Goal: Information Seeking & Learning: Learn about a topic

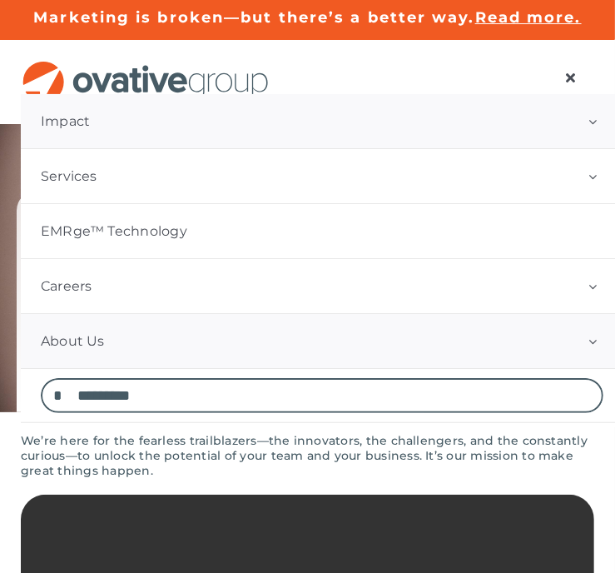
click at [568, 127] on button "Open submenu of Impact" at bounding box center [593, 121] width 62 height 54
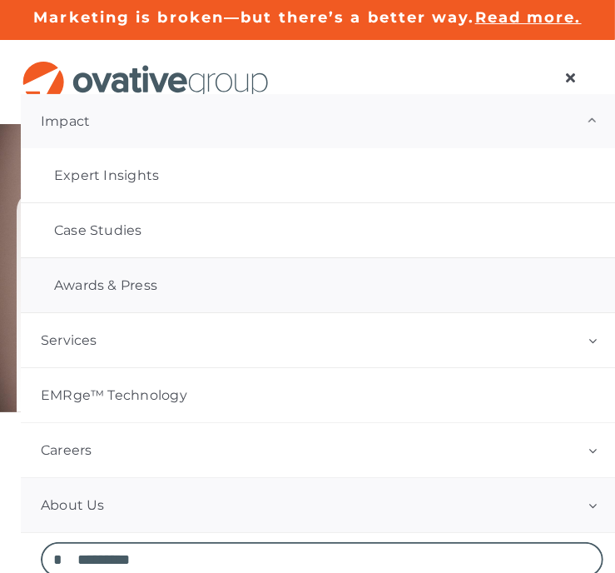
click at [94, 285] on span "Awards & Press" at bounding box center [105, 285] width 103 height 17
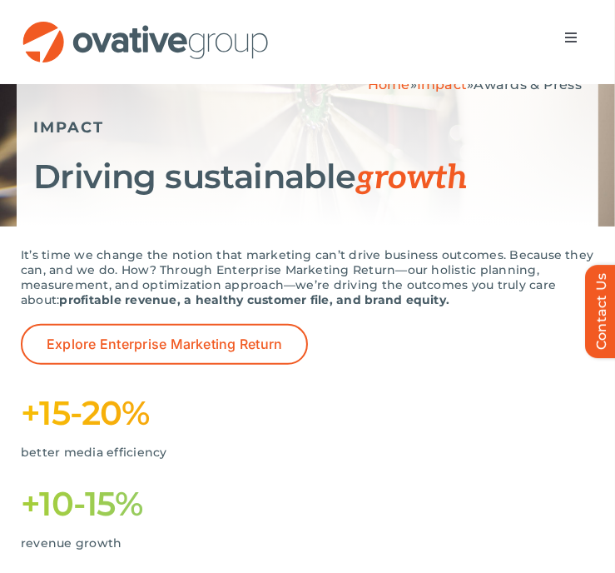
scroll to position [107, 0]
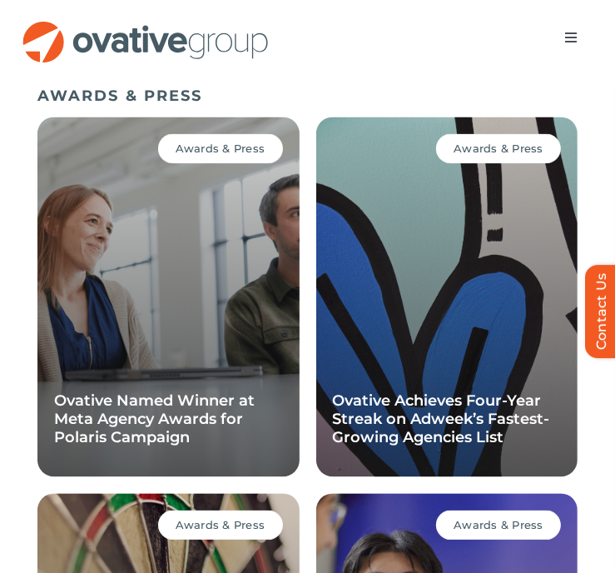
click at [614, 86] on html "Skip to content Marketing is broken—but there’s a better way. Read more. Market…" at bounding box center [307, 206] width 615 height 3229
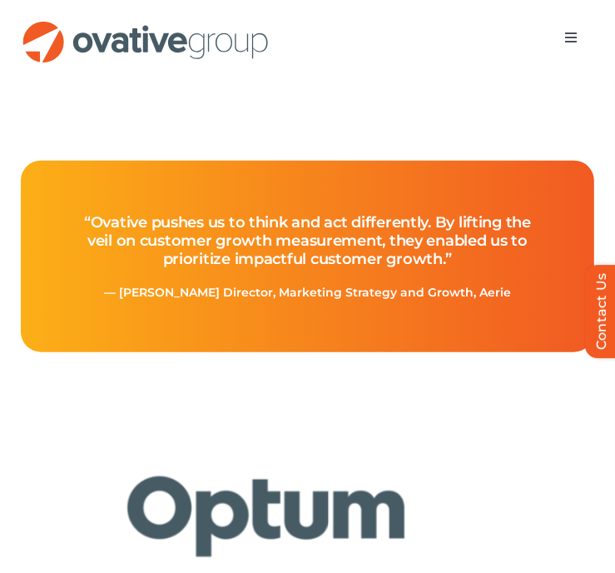
scroll to position [794, 0]
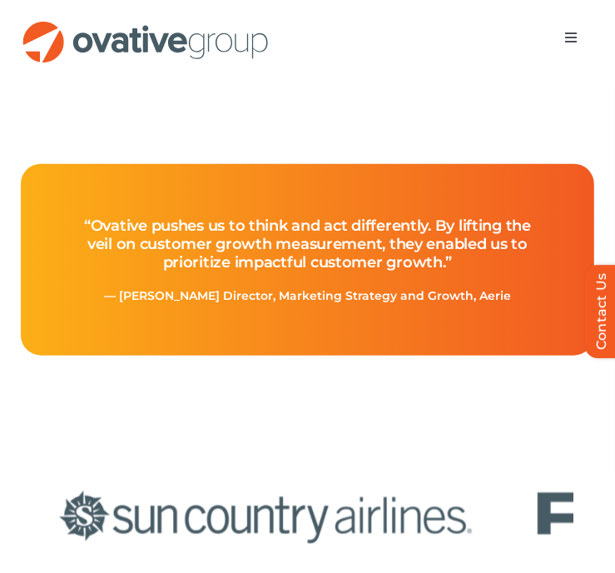
click at [564, 40] on span "Menu" at bounding box center [570, 37] width 13 height 13
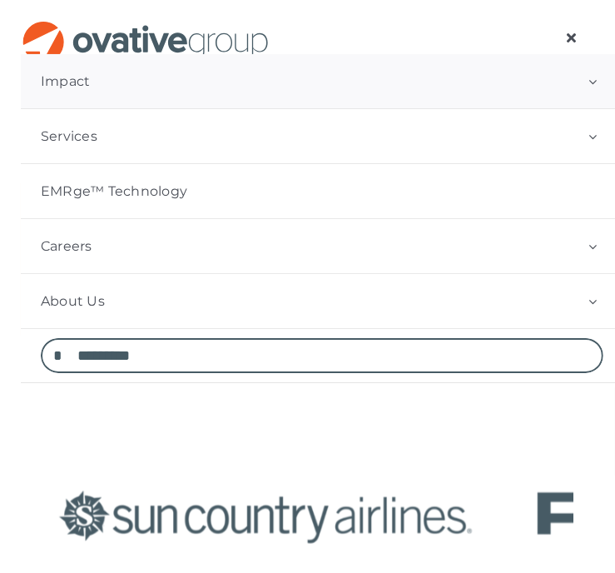
click at [574, 86] on button "Open submenu of Impact" at bounding box center [593, 81] width 62 height 54
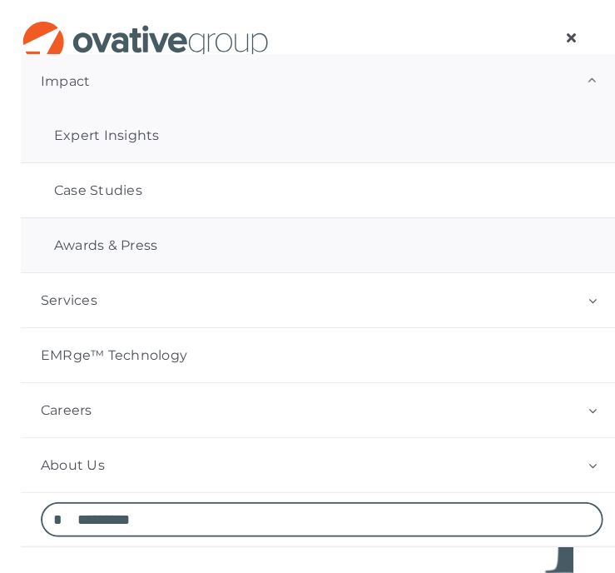
click at [262, 134] on link "Expert Insights" at bounding box center [322, 135] width 603 height 54
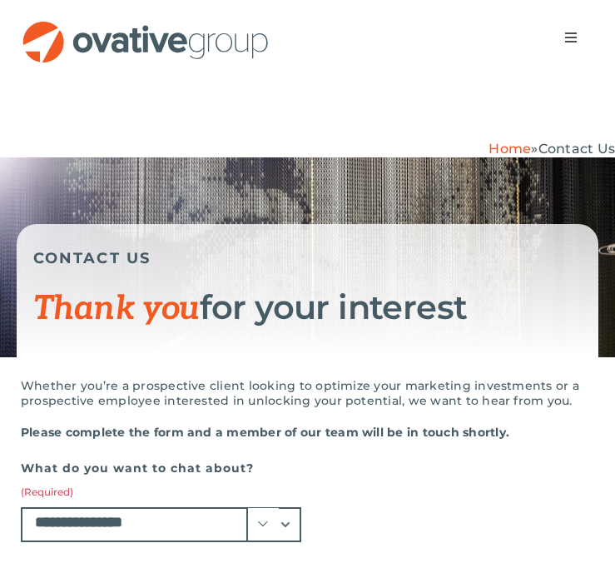
select select "**********"
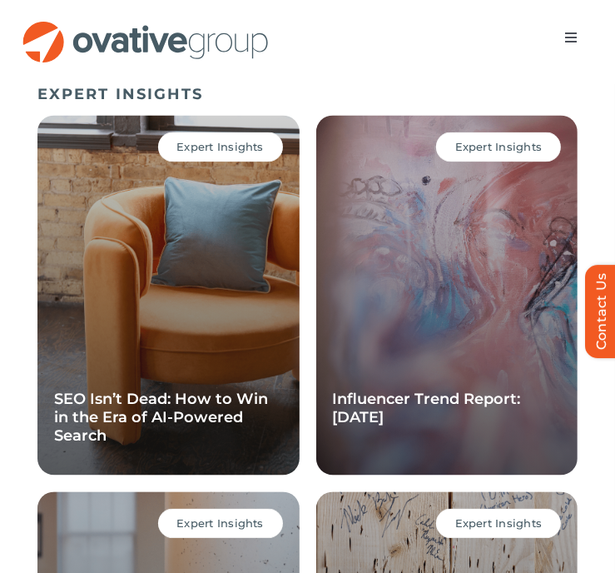
drag, startPoint x: 619, startPoint y: 79, endPoint x: 630, endPoint y: 266, distance: 187.6
click at [614, 266] on html "Skip to content Marketing is broken—but there’s a better way. Read more. Market…" at bounding box center [307, 204] width 615 height 3229
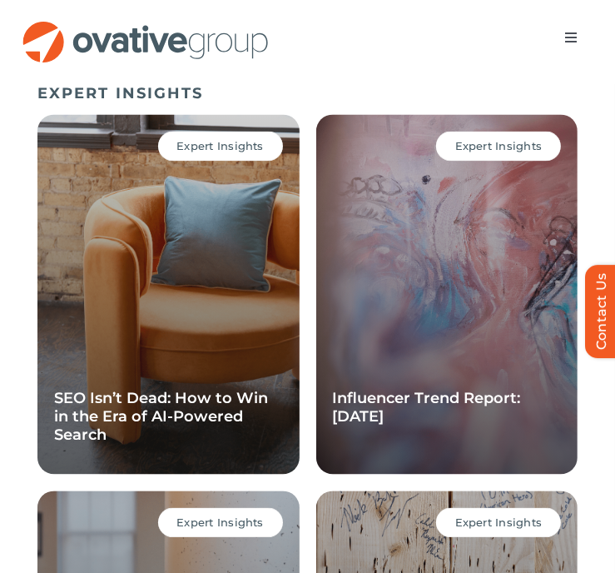
click at [564, 32] on span "Menu" at bounding box center [570, 37] width 13 height 13
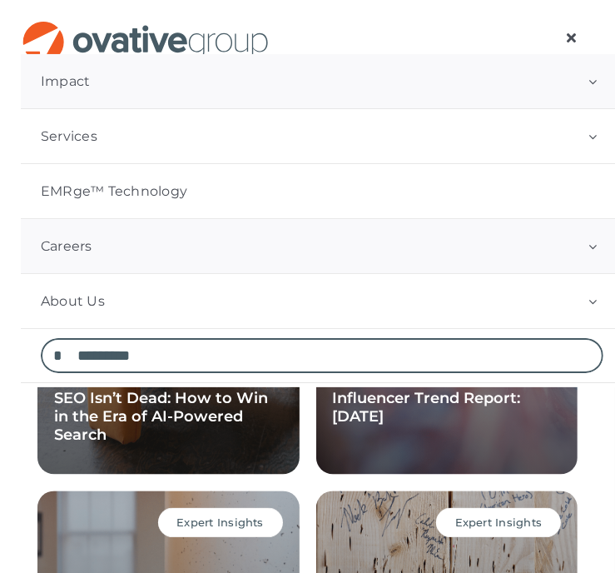
click at [589, 252] on button "Open submenu of Careers" at bounding box center [593, 246] width 62 height 54
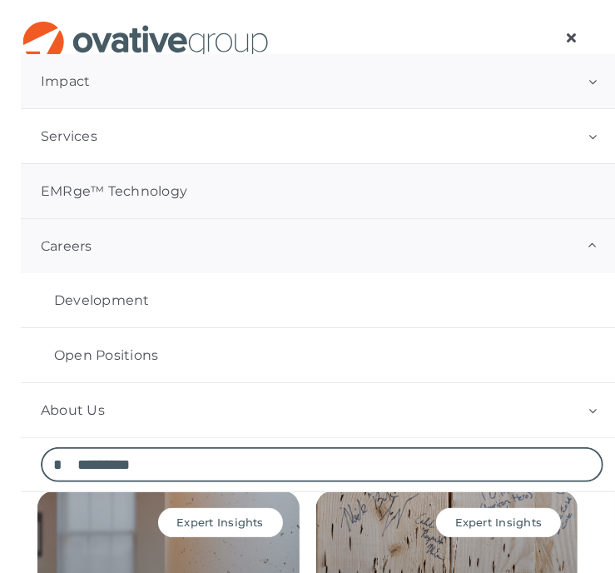
click at [442, 179] on link "EMRge™ Technology" at bounding box center [322, 191] width 603 height 54
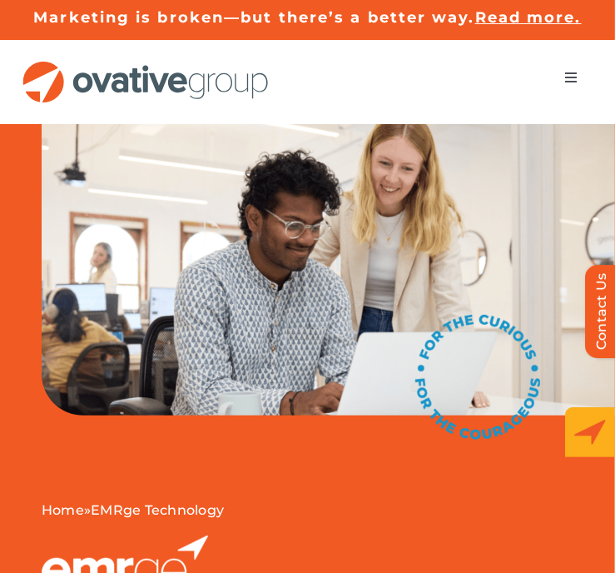
click at [564, 72] on span "Menu" at bounding box center [570, 77] width 13 height 13
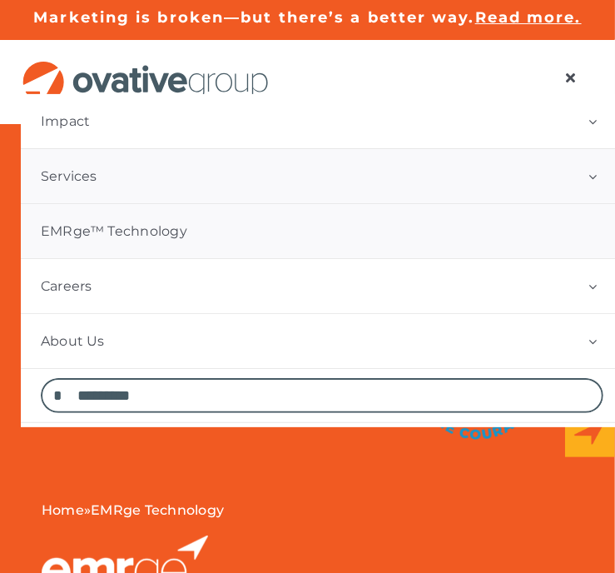
click at [323, 156] on link "Services" at bounding box center [322, 176] width 603 height 54
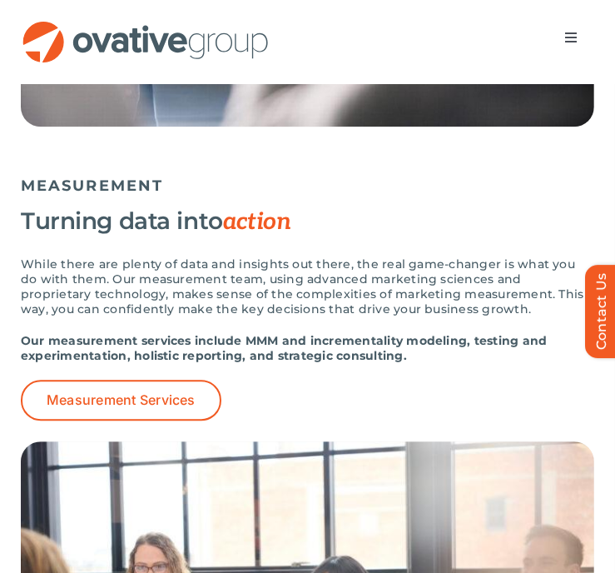
scroll to position [2077, 0]
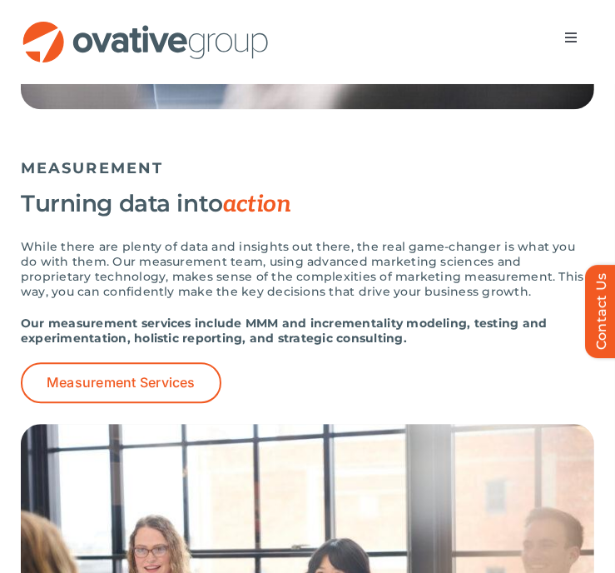
click at [548, 43] on button "Toggle Navigation" at bounding box center [571, 37] width 47 height 33
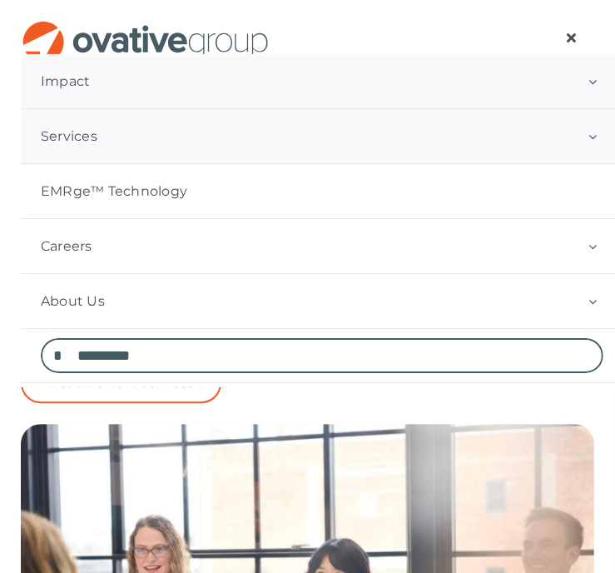
click at [577, 92] on button "Open submenu of Impact" at bounding box center [593, 81] width 62 height 54
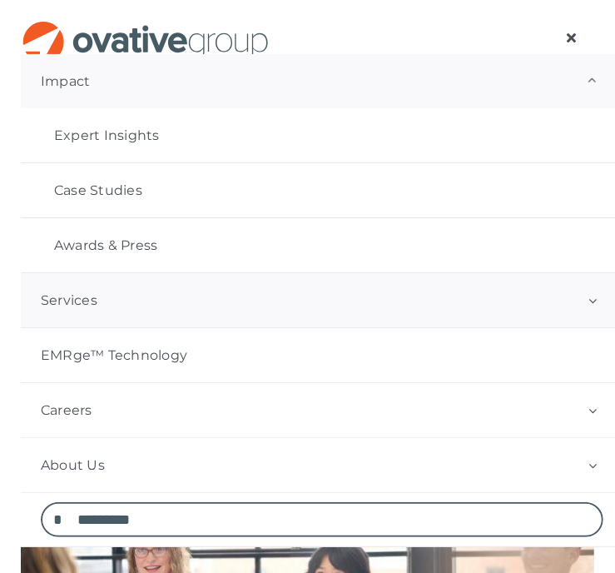
click at [168, 315] on link "Services" at bounding box center [322, 300] width 603 height 54
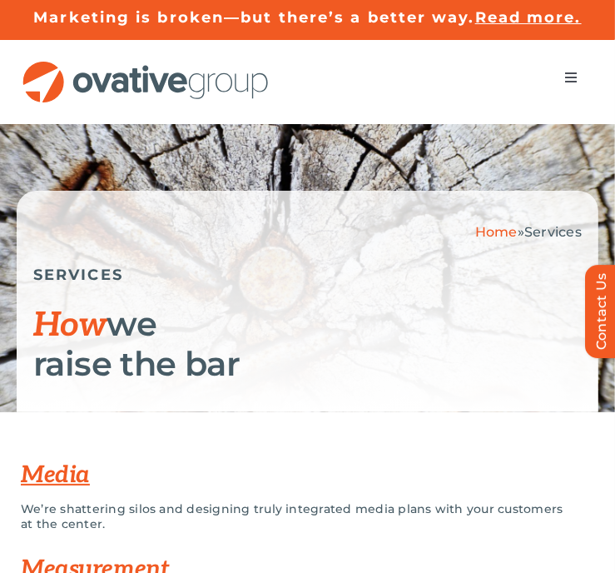
click at [548, 89] on button "Toggle Navigation" at bounding box center [571, 77] width 47 height 33
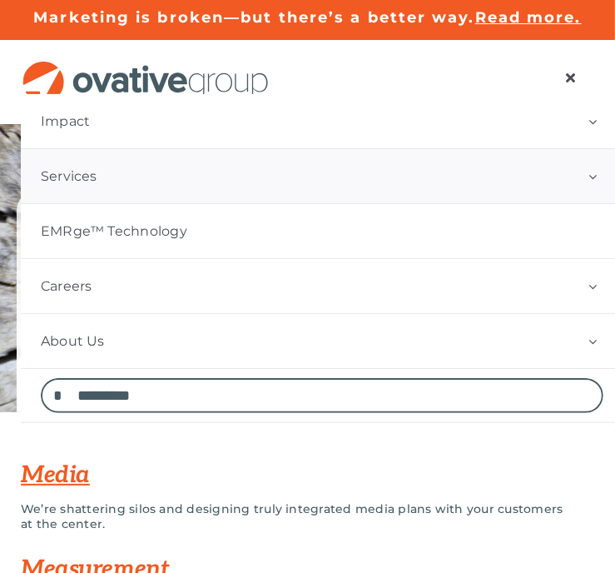
click at [593, 175] on button "Open submenu of Services" at bounding box center [593, 176] width 62 height 54
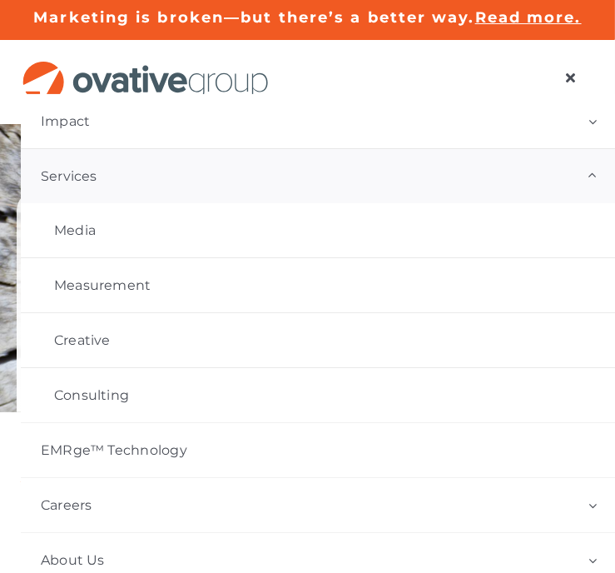
click at [593, 175] on button "Open submenu of Services" at bounding box center [593, 176] width 62 height 54
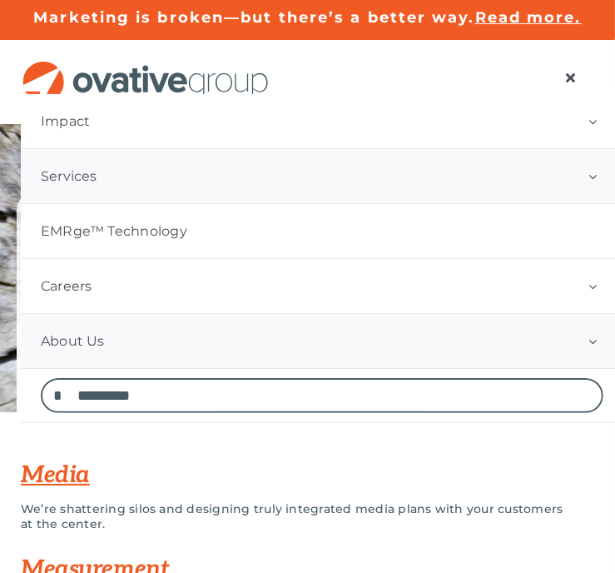
click at [575, 330] on button "Open submenu of About Us" at bounding box center [593, 341] width 62 height 54
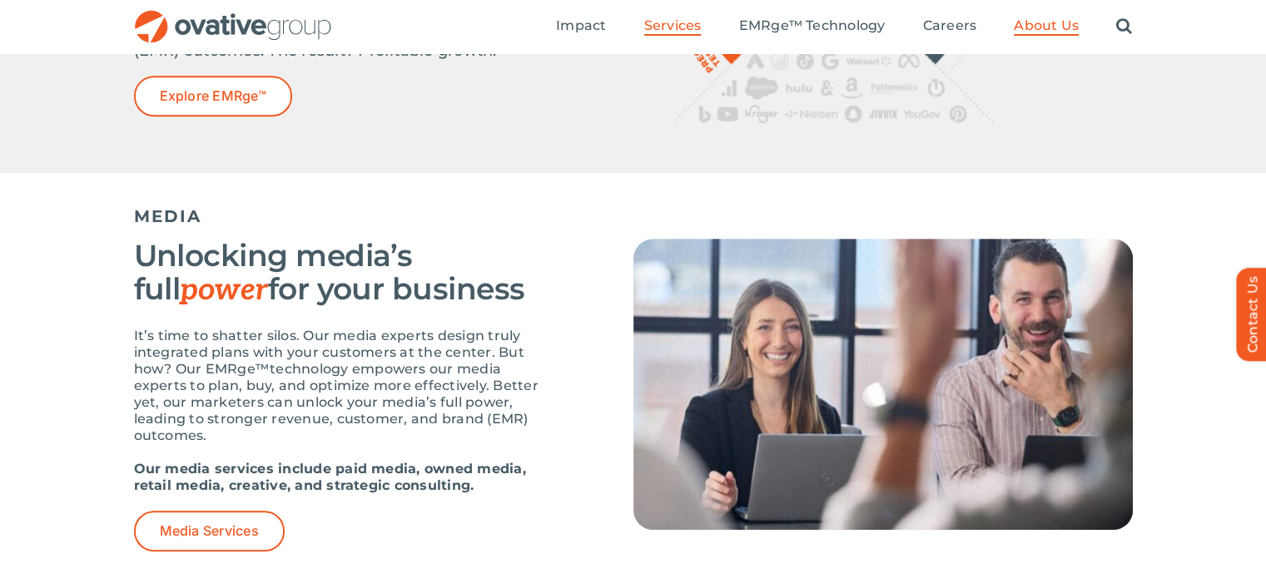
scroll to position [842, 0]
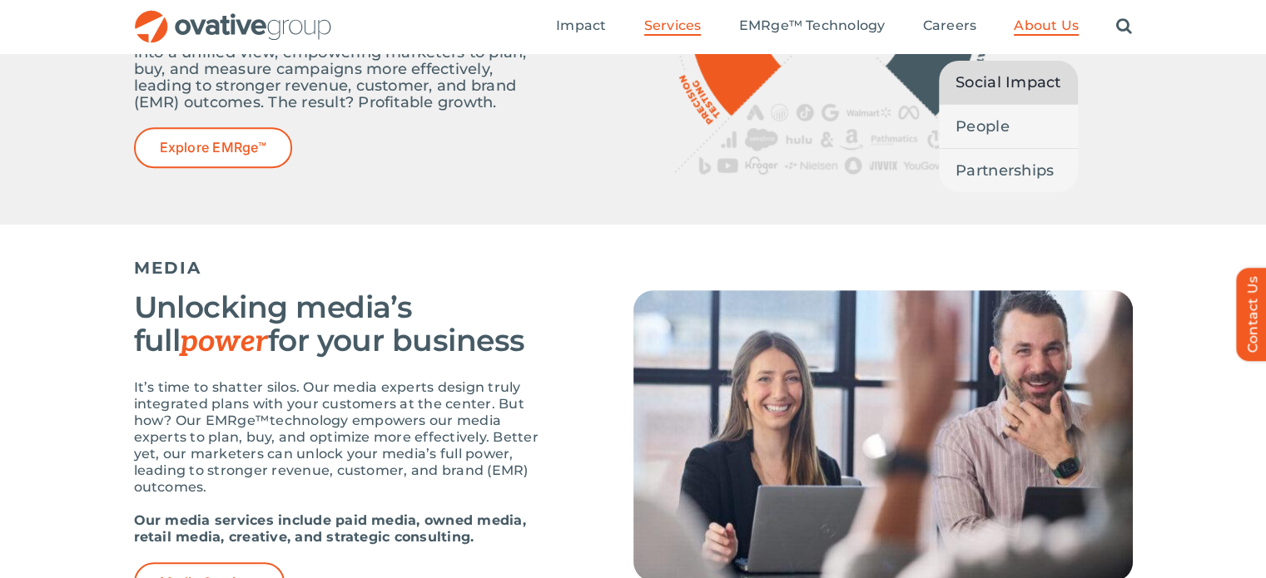
click at [614, 75] on span "Social Impact" at bounding box center [1008, 82] width 106 height 23
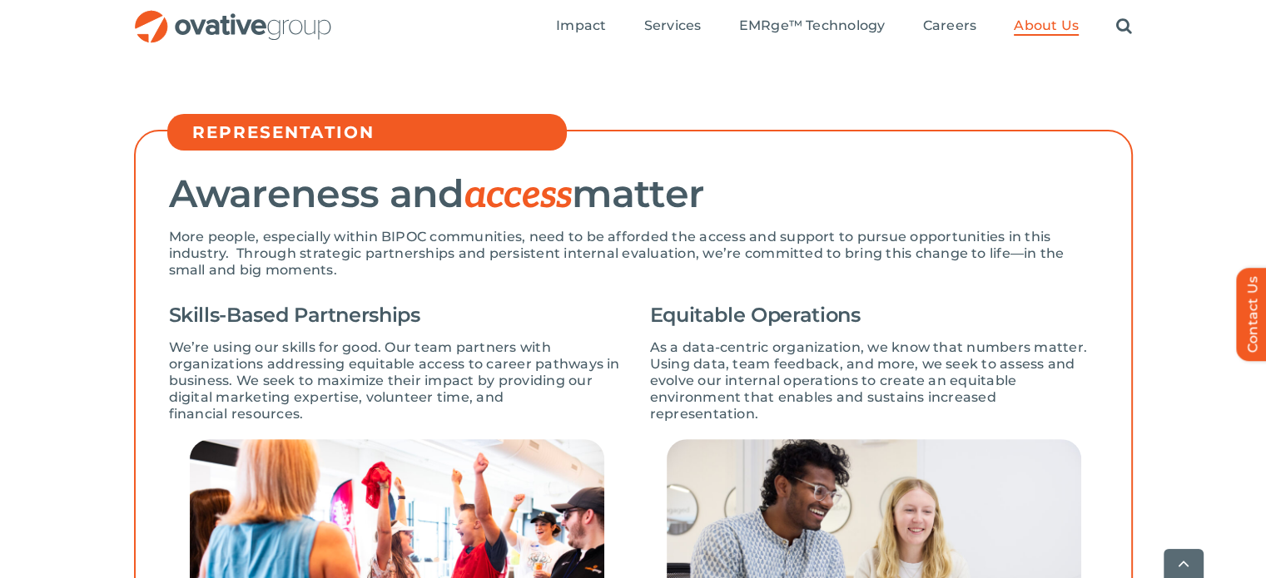
scroll to position [594, 0]
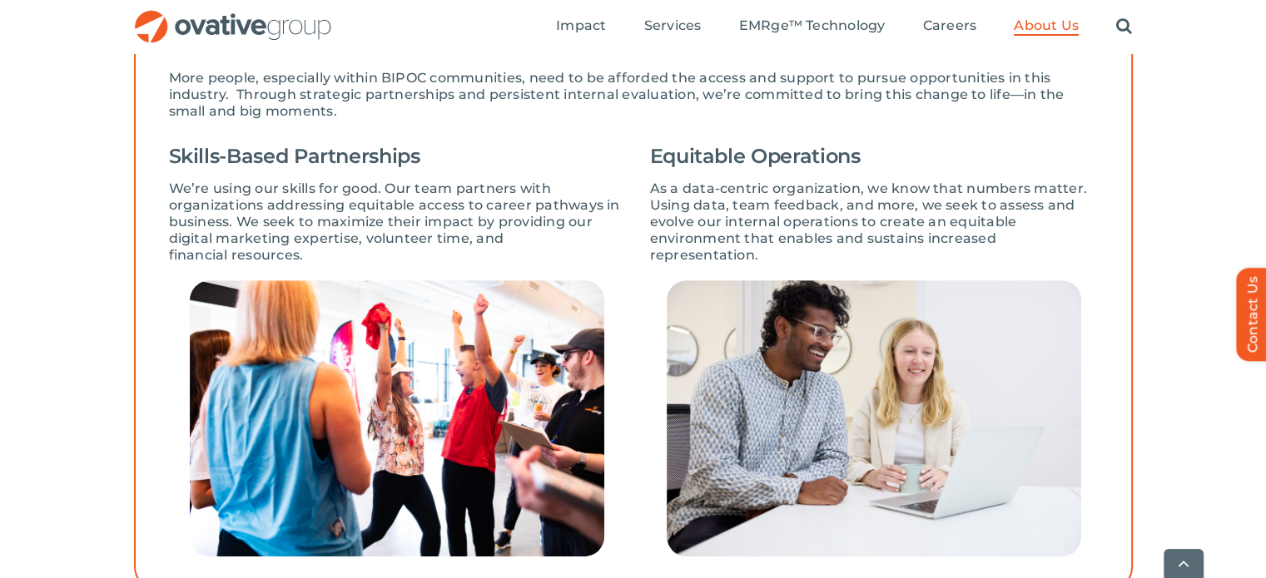
click at [0, 479] on div "REPRESENTATION Awareness and access matter More people, especially within BIPOC…" at bounding box center [633, 294] width 1266 height 695
click at [1254, 147] on div "REPRESENTATION Awareness and access matter More people, especially within BIPOC…" at bounding box center [633, 294] width 1266 height 695
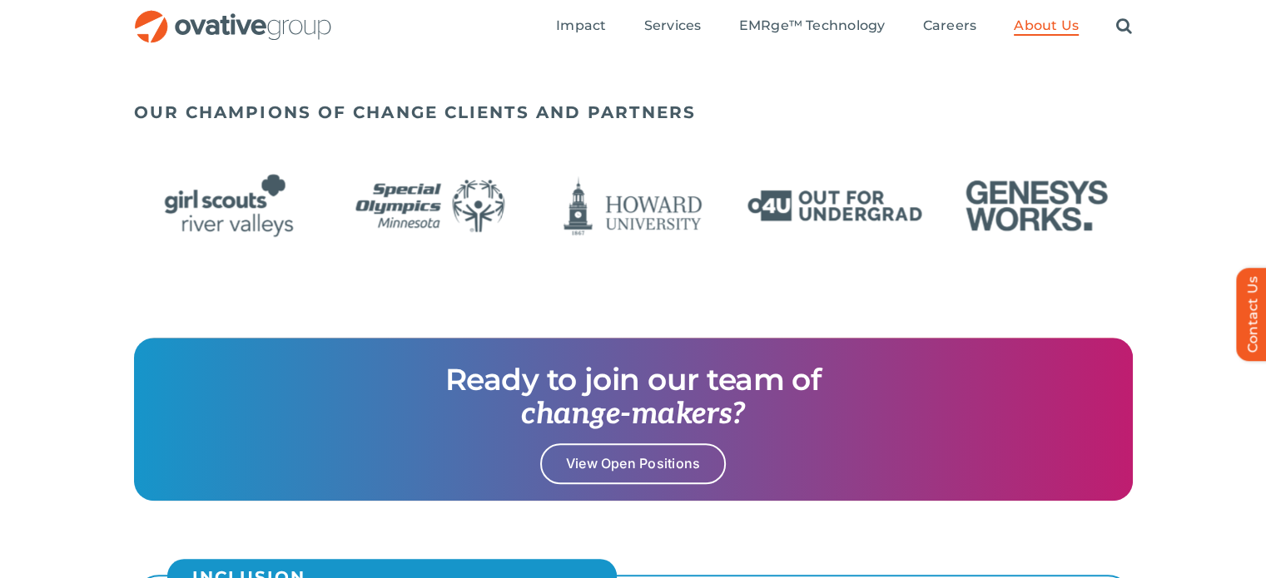
scroll to position [1415, 0]
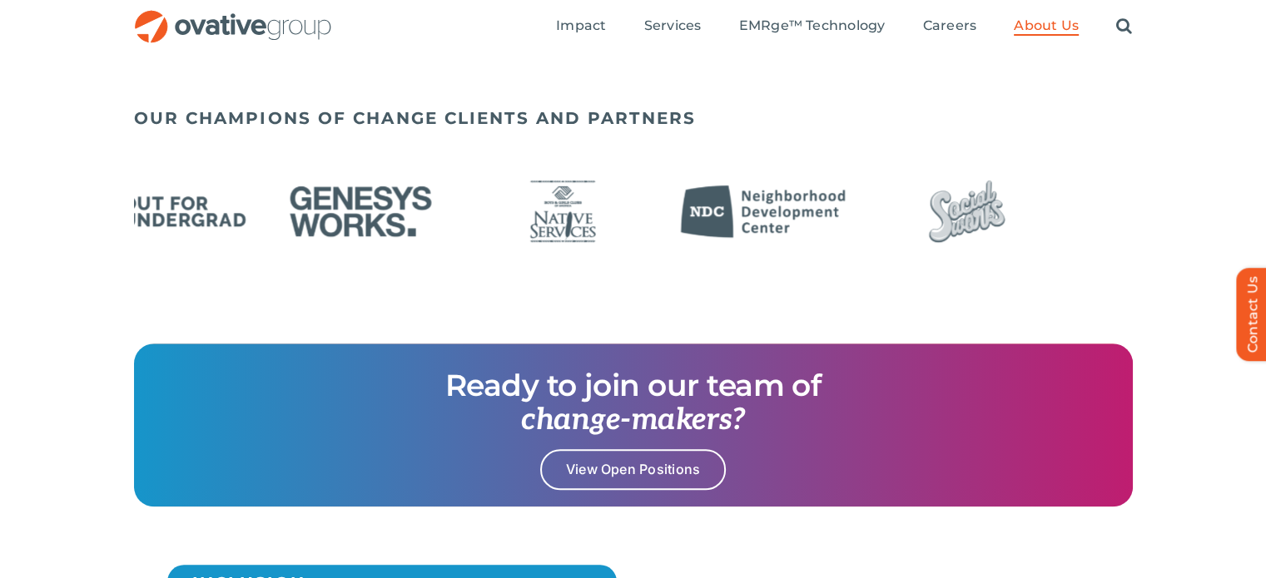
click at [1146, 167] on div "OUR CHAMPIONS OF CHANGE CLIENTS AND PARTNERS" at bounding box center [633, 222] width 1266 height 244
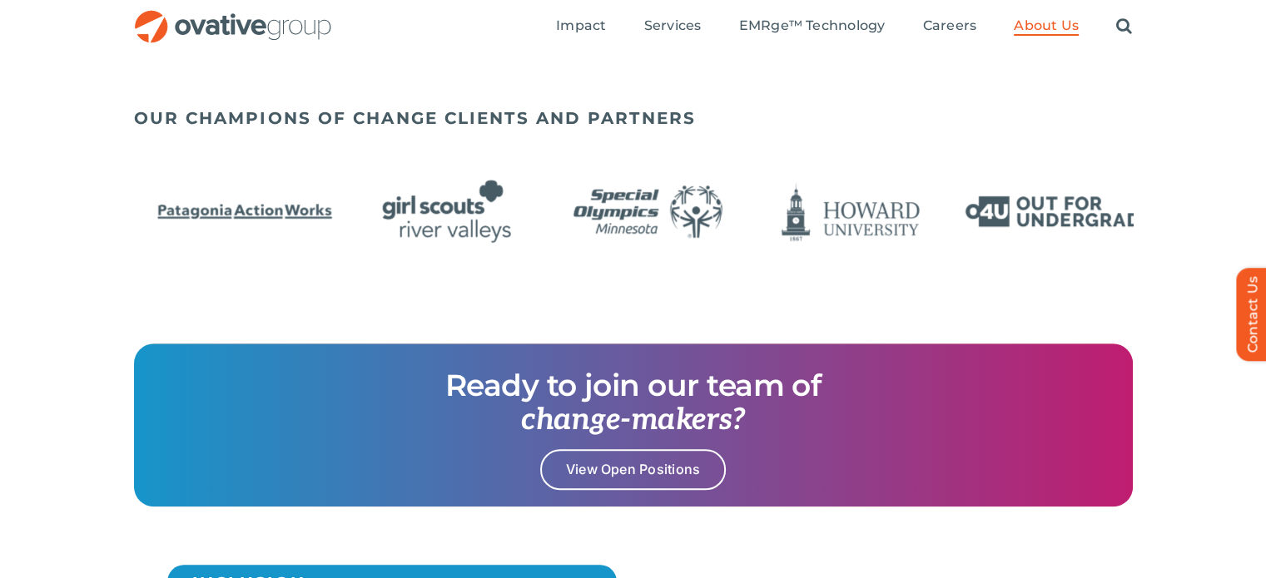
click at [822, 159] on div "OUR CHAMPIONS OF CHANGE CLIENTS AND PARTNERS" at bounding box center [633, 197] width 999 height 194
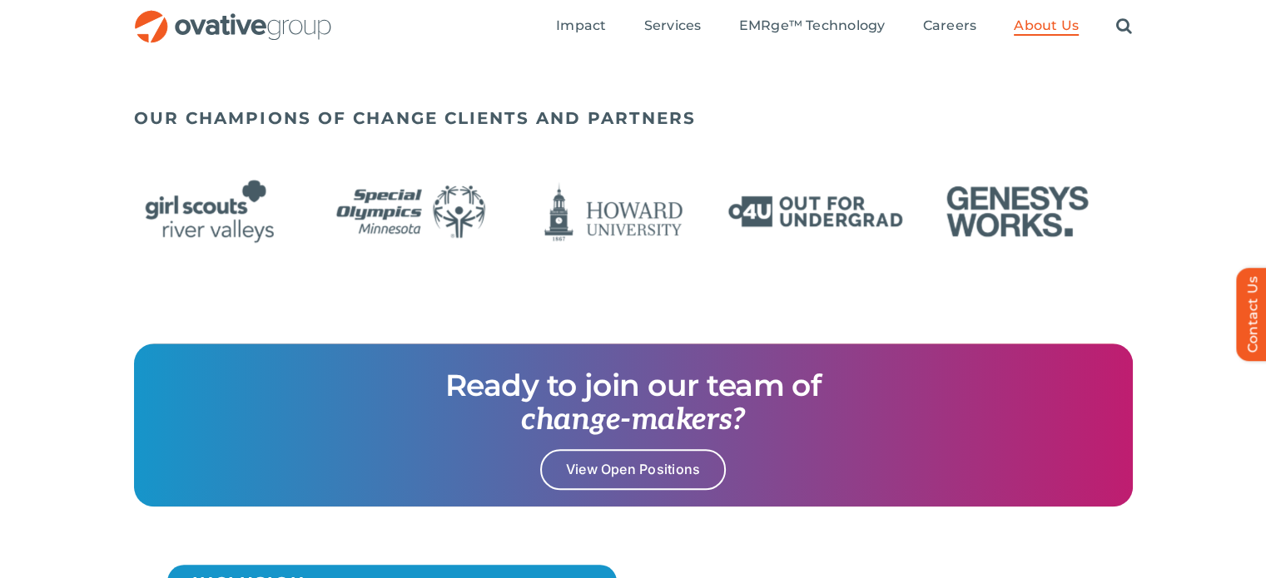
click at [922, 231] on img "11 / 24" at bounding box center [1017, 211] width 191 height 78
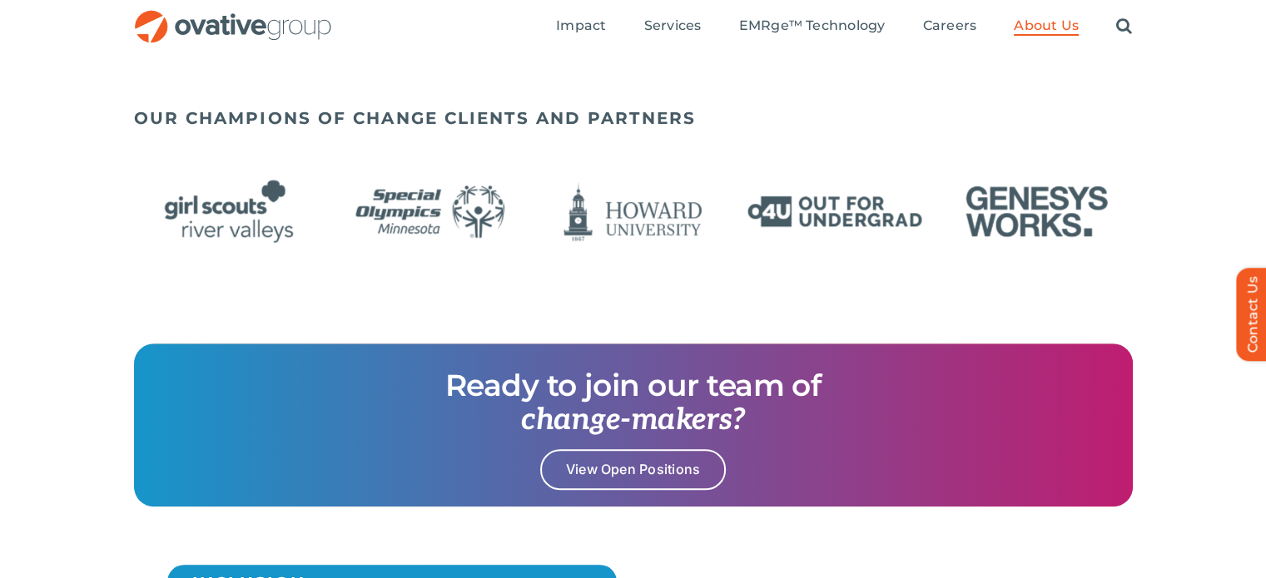
click at [714, 157] on div "OUR CHAMPIONS OF CHANGE CLIENTS AND PARTNERS" at bounding box center [633, 197] width 999 height 194
click at [941, 200] on img "11 / 24" at bounding box center [1036, 211] width 191 height 78
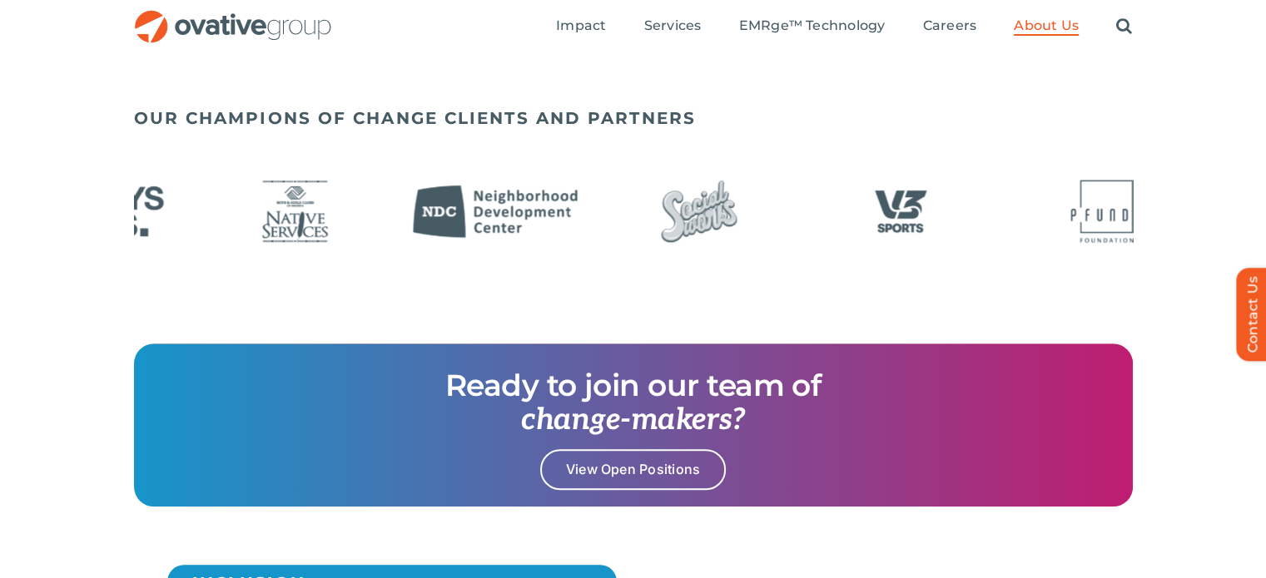
click at [795, 201] on img "14 / 24" at bounding box center [698, 211] width 191 height 78
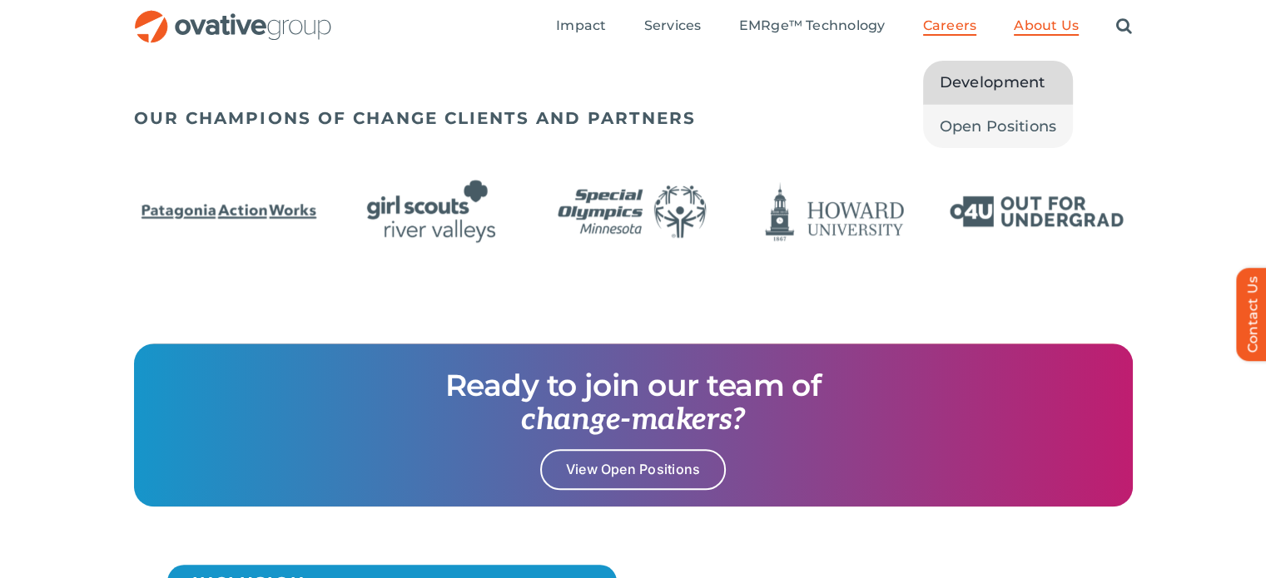
click at [946, 64] on link "Development" at bounding box center [998, 82] width 151 height 43
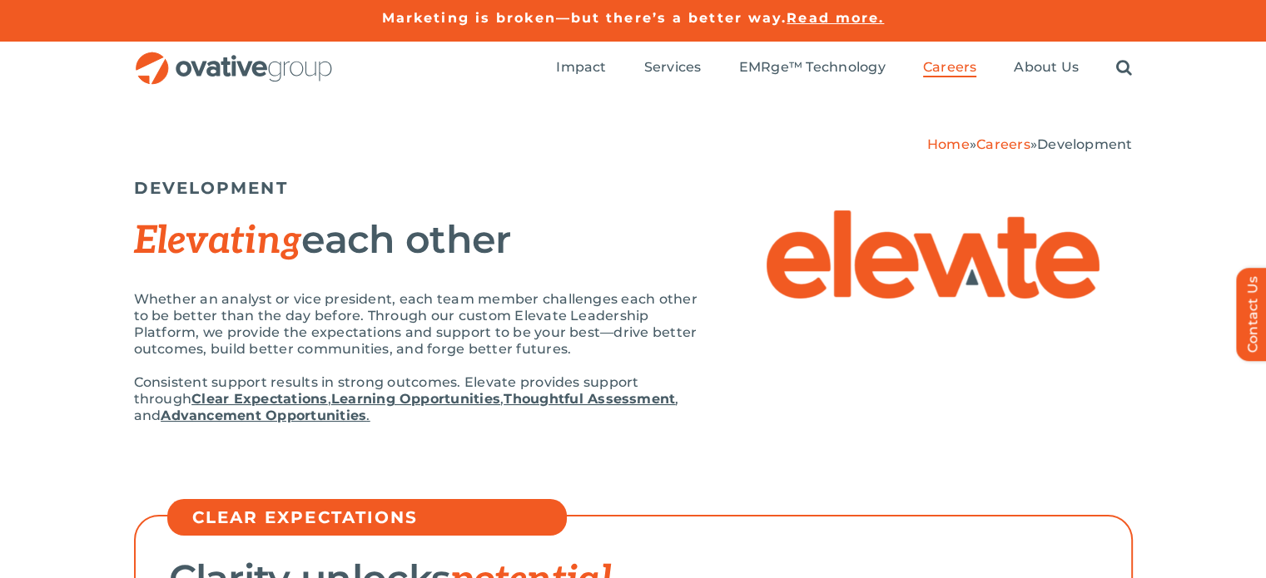
click at [283, 67] on img "OG_Full_horizontal_RGB" at bounding box center [234, 69] width 200 height 34
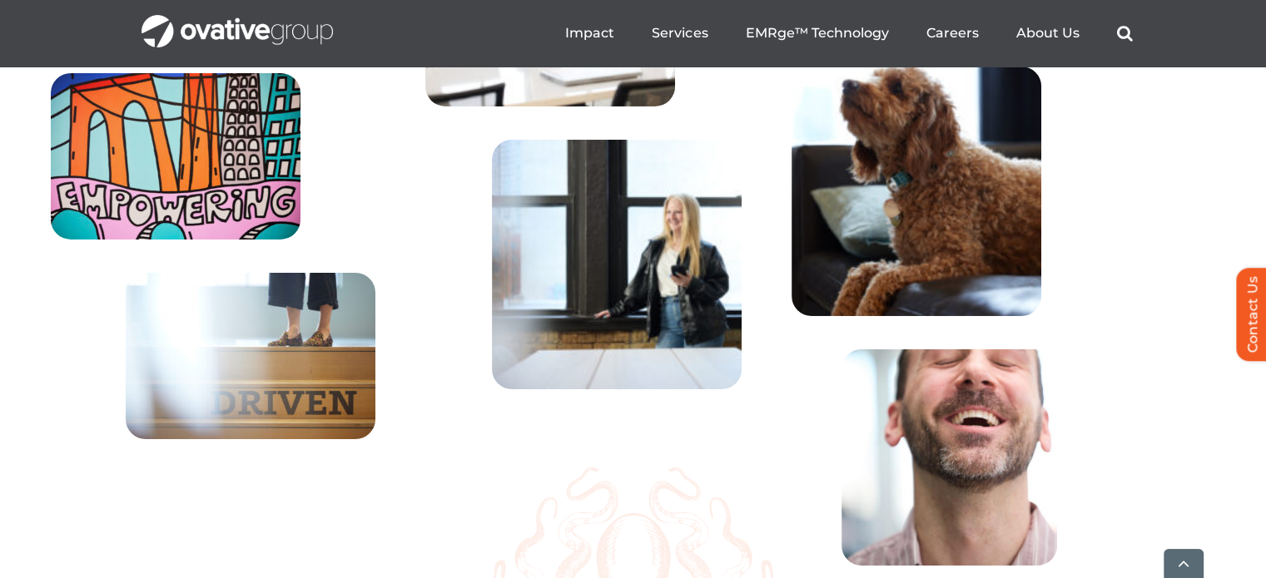
scroll to position [6228, 0]
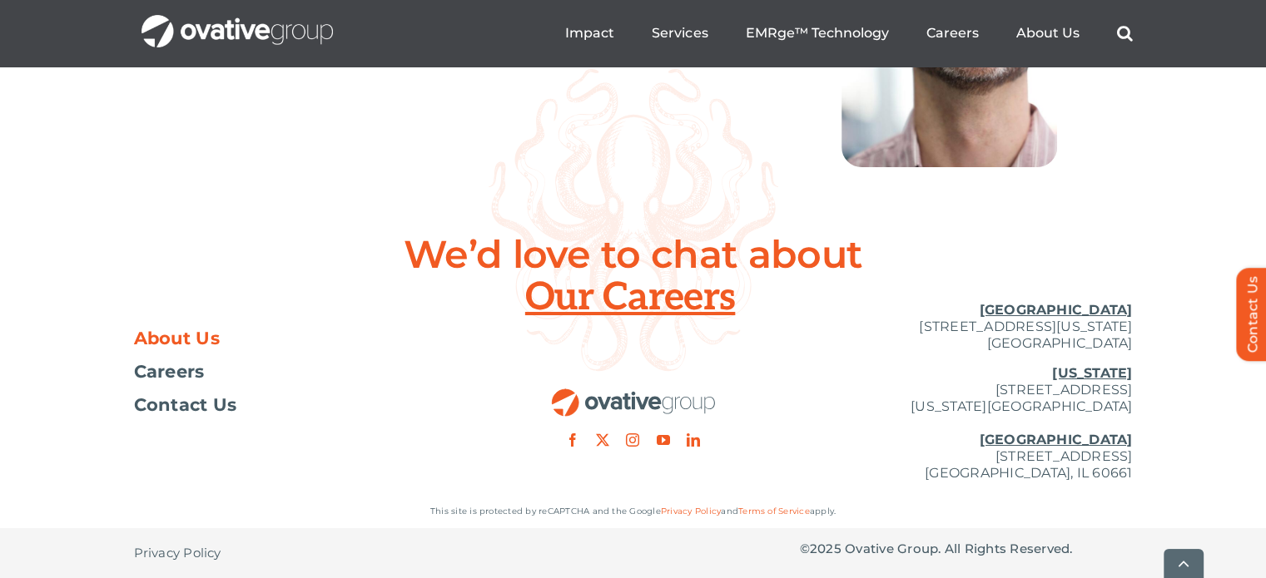
click at [134, 340] on span "About Us" at bounding box center [177, 338] width 87 height 17
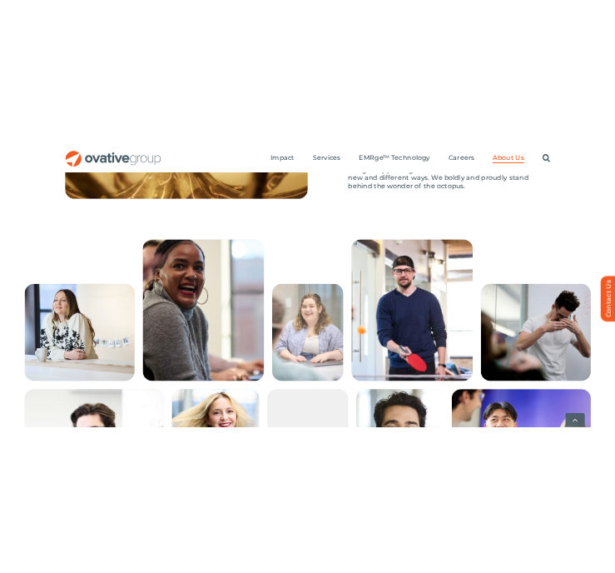
scroll to position [2833, 0]
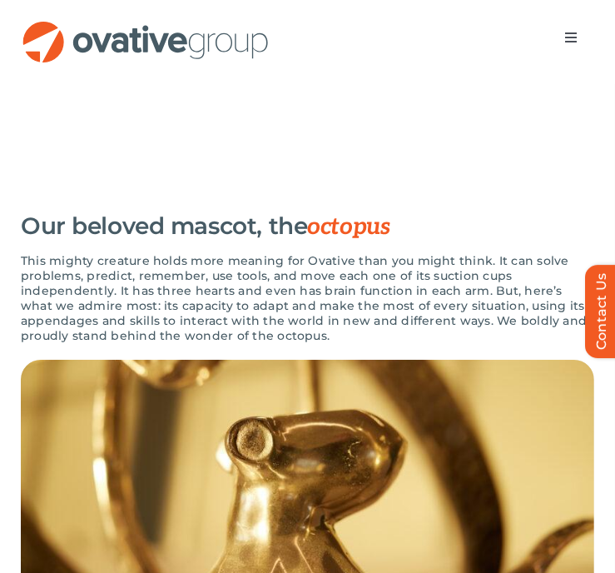
click at [519, 258] on p "This mighty creature holds more meaning for Ovative than you might think. It ca…" at bounding box center [307, 298] width 573 height 90
click at [564, 38] on span "Menu" at bounding box center [570, 37] width 13 height 13
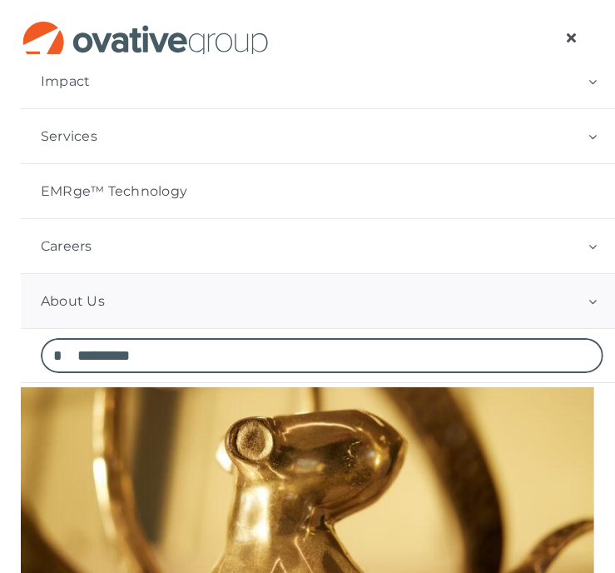
click at [564, 38] on span "Menu" at bounding box center [570, 37] width 13 height 13
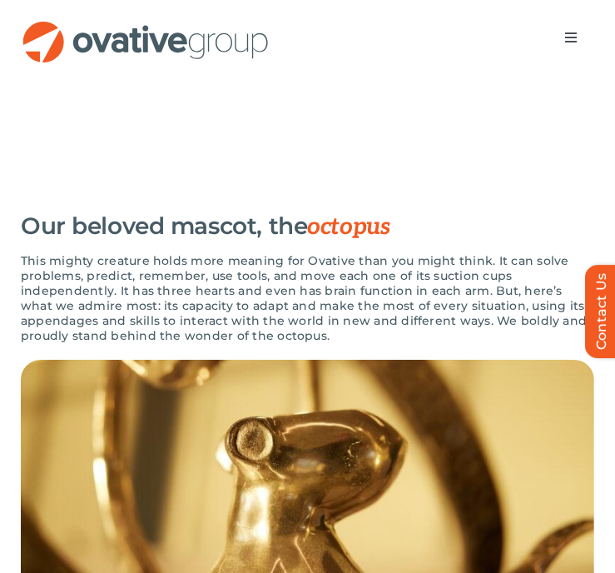
click at [431, 204] on div "Our beloved mascot, the octopus This mighty creature holds more meaning for Ova…" at bounding box center [307, 282] width 573 height 156
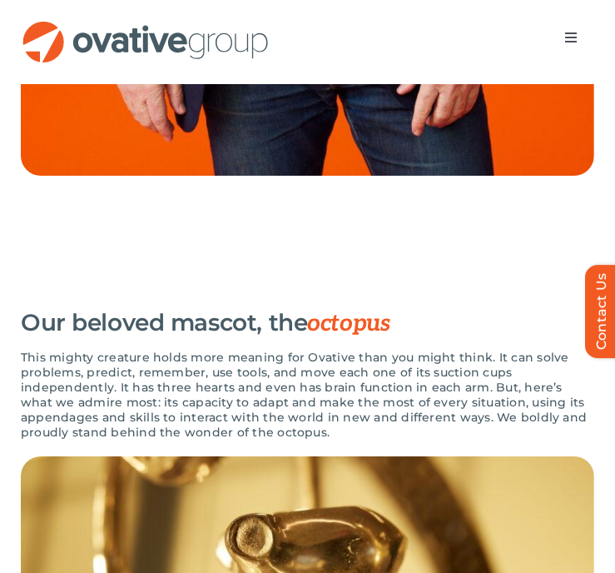
scroll to position [2877, 0]
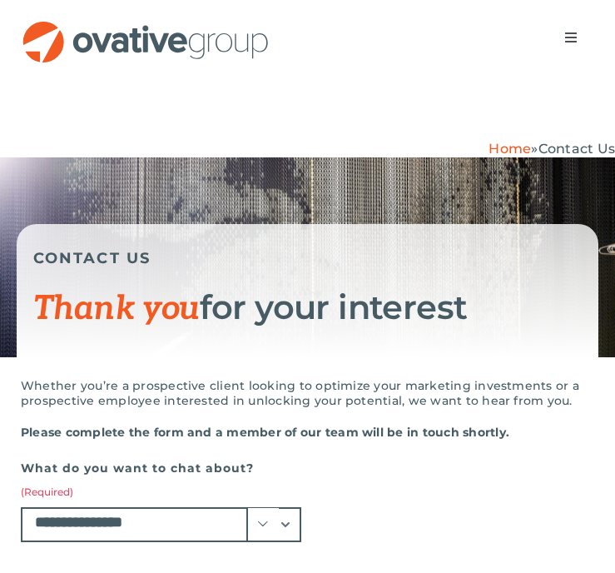
select select "**********"
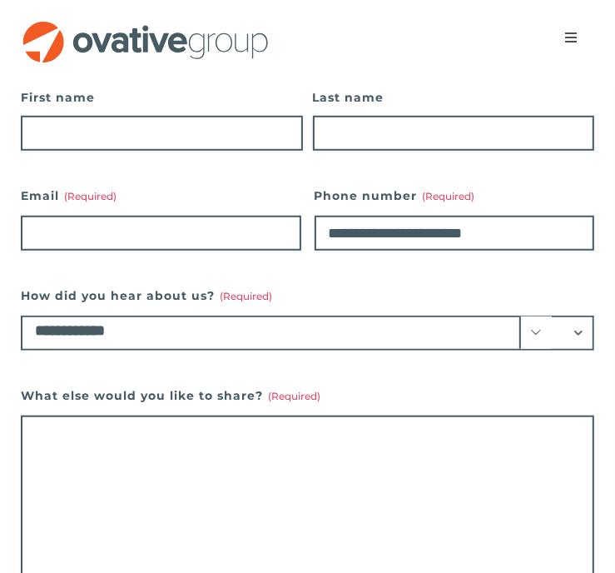
scroll to position [671, 0]
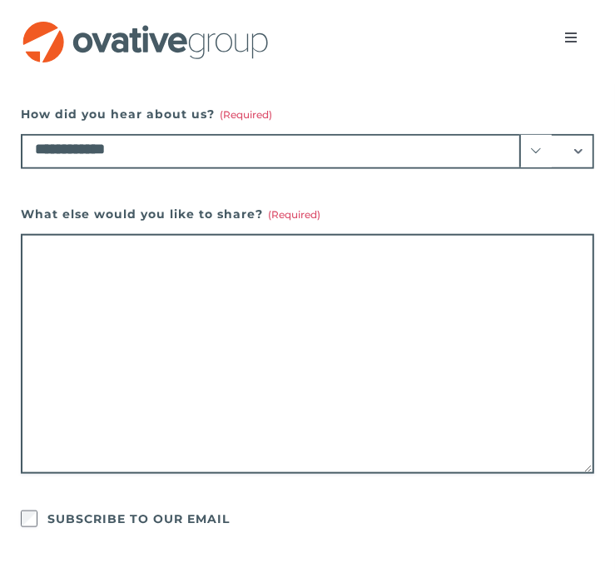
click at [565, 169] on select "**********" at bounding box center [307, 151] width 573 height 35
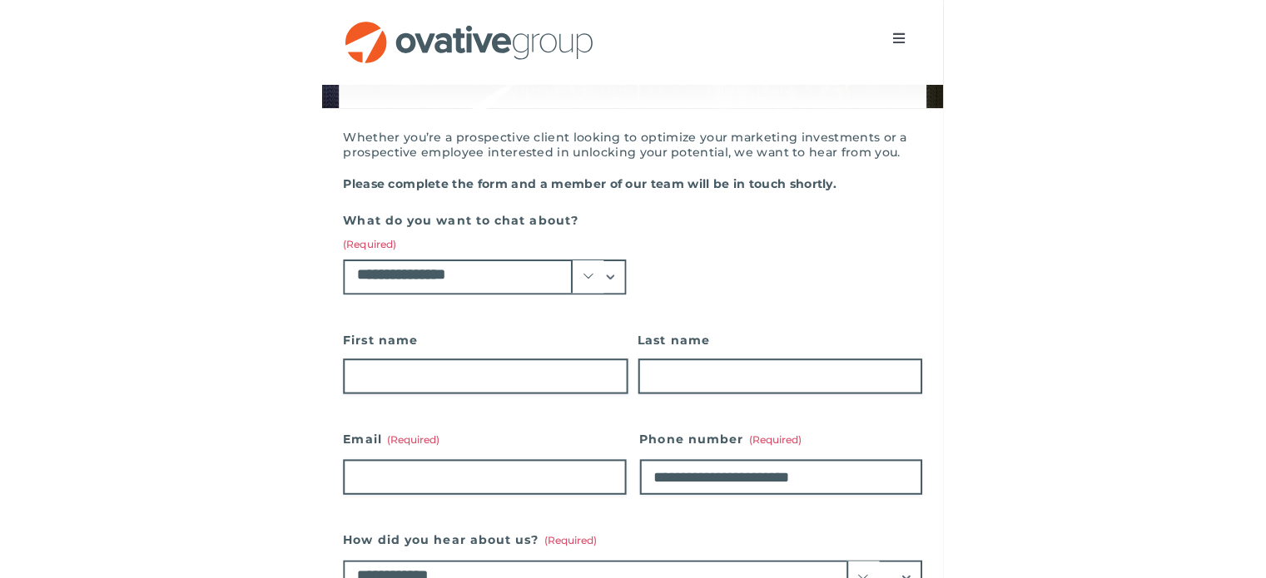
scroll to position [246, 0]
